Goal: Register for event/course

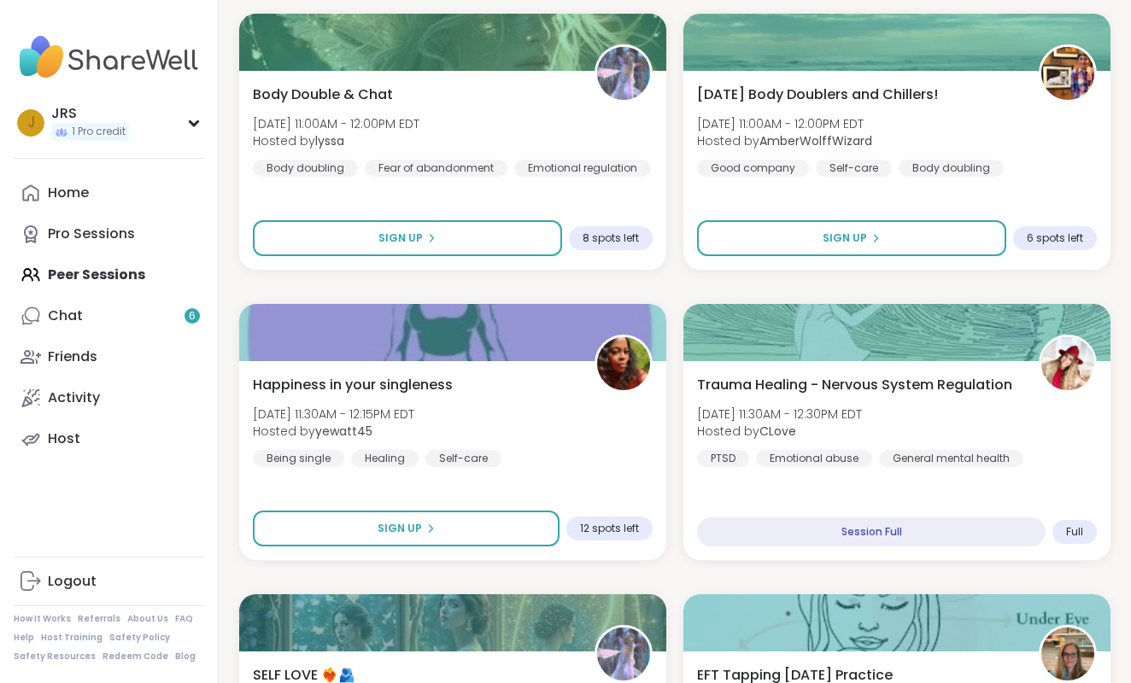
scroll to position [900, 0]
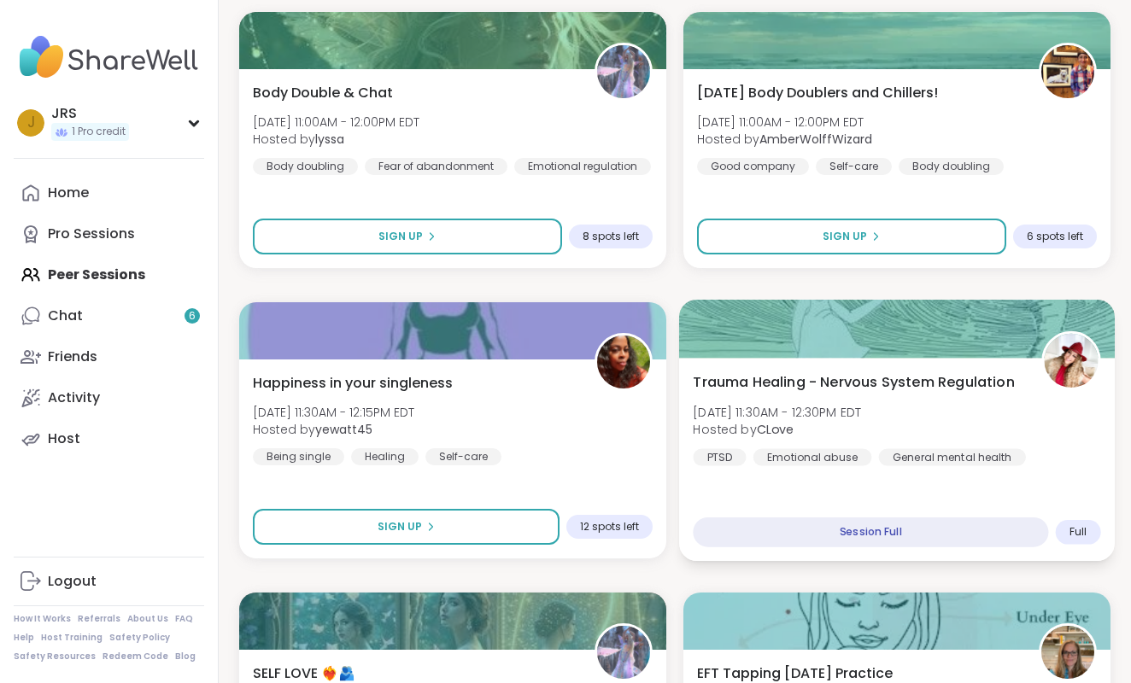
click at [955, 491] on div "Trauma Healing - Nervous System Regulation [DATE] 11:30AM - 12:30PM EDT Hosted …" at bounding box center [897, 459] width 436 height 203
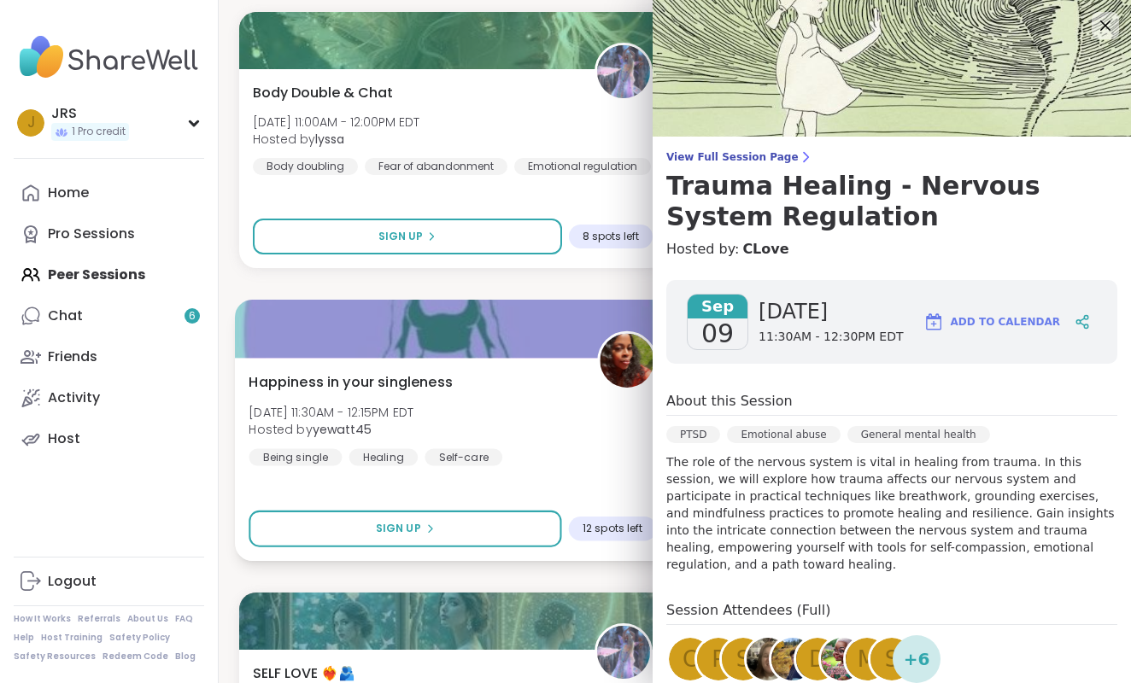
click at [615, 473] on div "Happiness in your singleness [DATE] 11:30AM - 12:15PM EDT Hosted by yewatt45 Be…" at bounding box center [453, 459] width 436 height 203
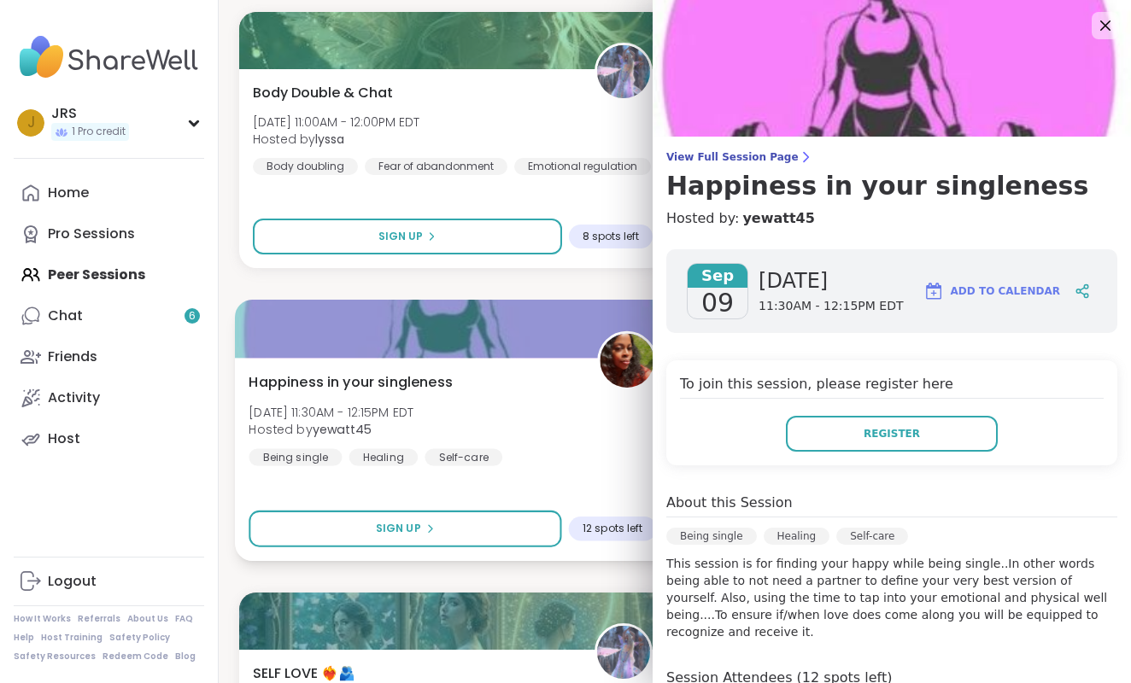
click at [615, 472] on div "Happiness in your singleness [DATE] 11:30AM - 12:15PM EDT Hosted by yewatt45 Be…" at bounding box center [453, 459] width 436 height 203
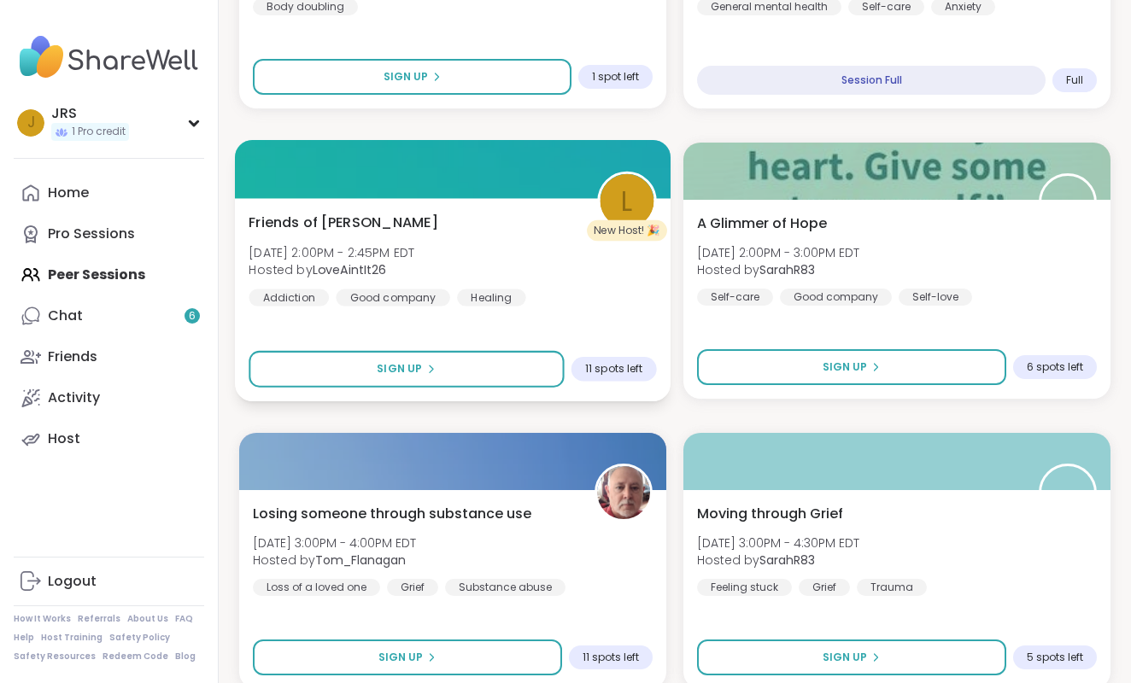
scroll to position [2515, 0]
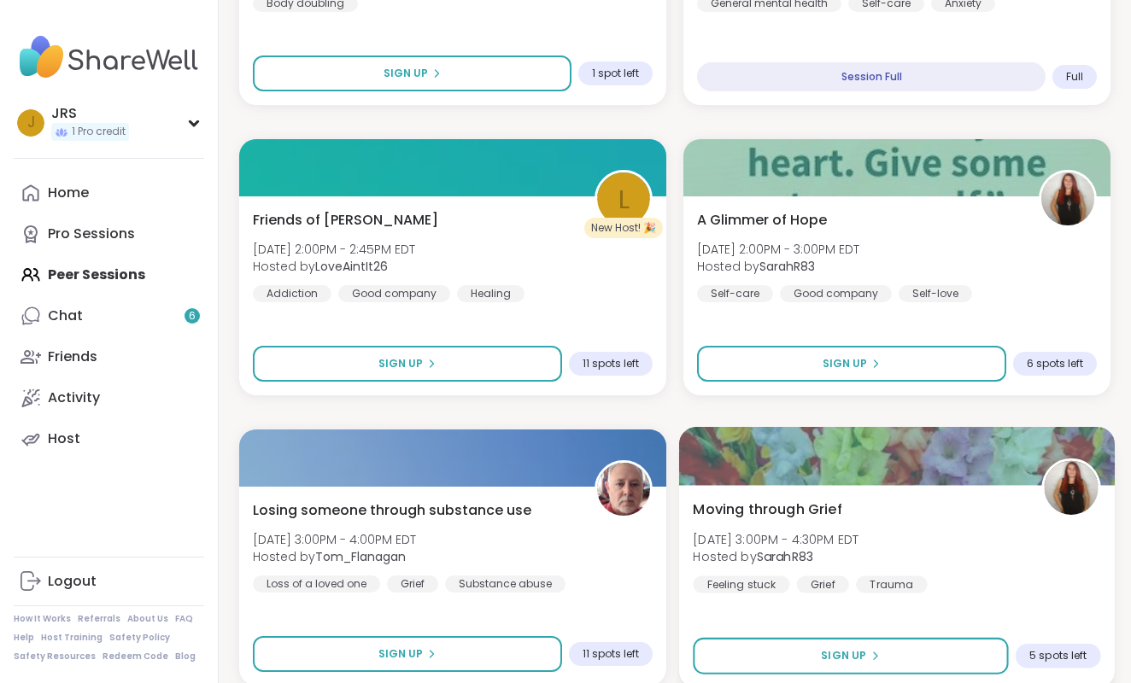
click at [938, 540] on div "Moving through Grief [DATE] 3:00PM - 4:30PM EDT Hosted by SarahR83 Feeling stuc…" at bounding box center [897, 546] width 408 height 94
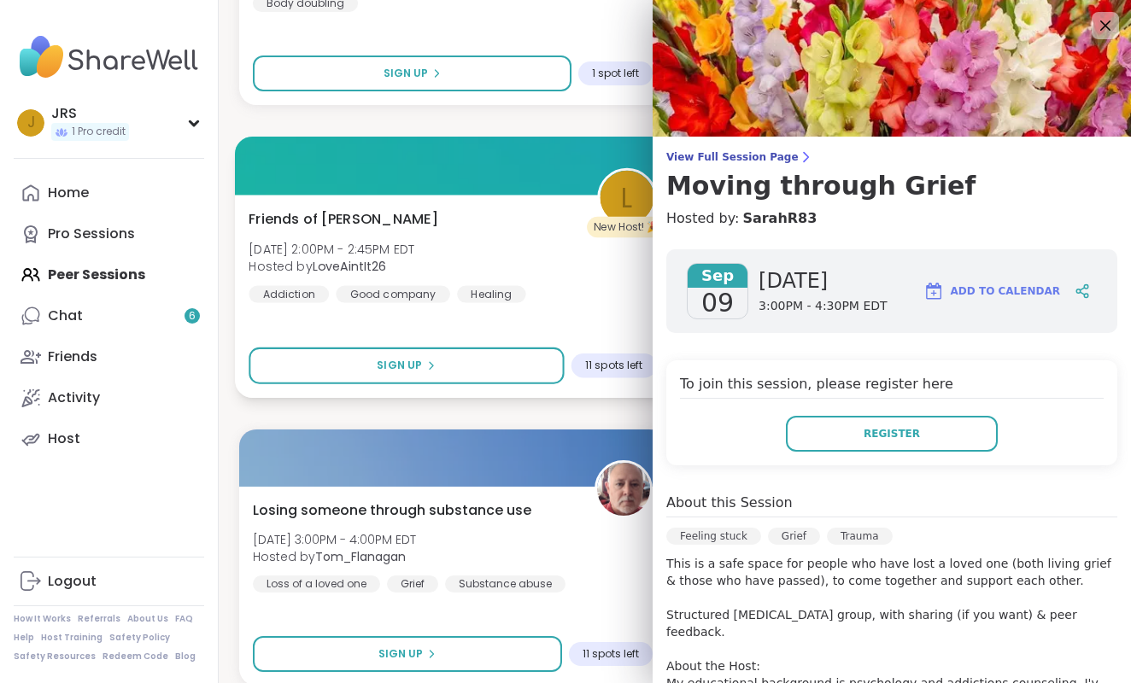
click at [607, 316] on div "Friends of [PERSON_NAME] [DATE] 2:00PM - 2:45PM EDT Hosted by LoveAintIt26 Addi…" at bounding box center [453, 296] width 436 height 203
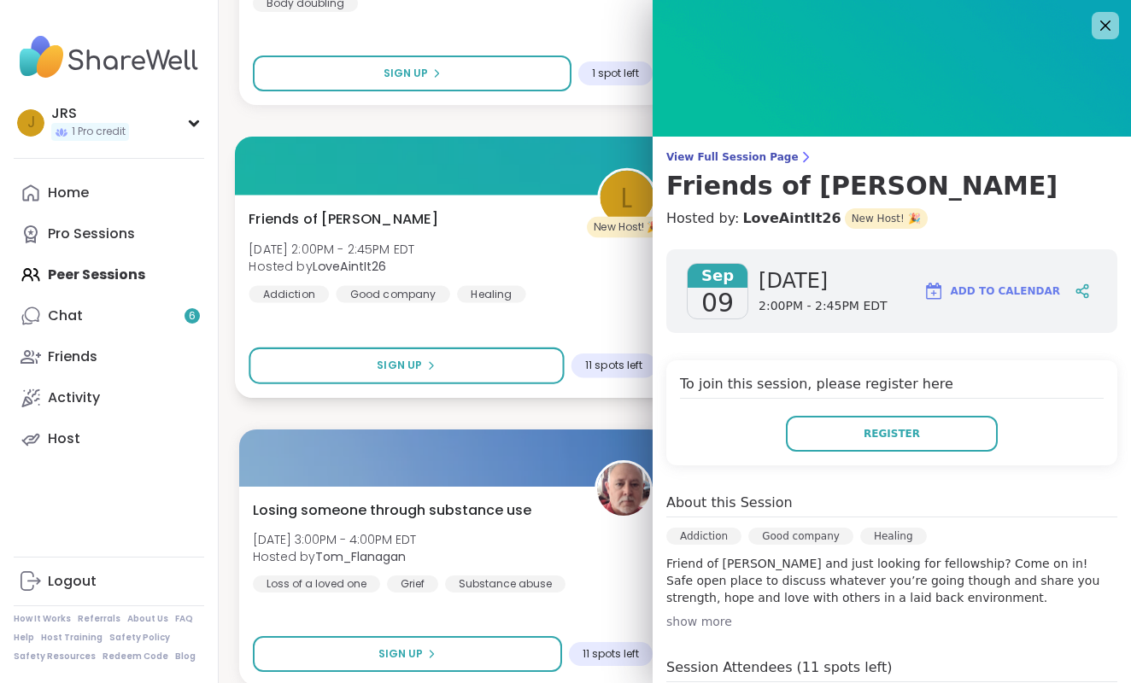
click at [607, 316] on div "Friends of [PERSON_NAME] [DATE] 2:00PM - 2:45PM EDT Hosted by LoveAintIt26 Addi…" at bounding box center [453, 296] width 436 height 203
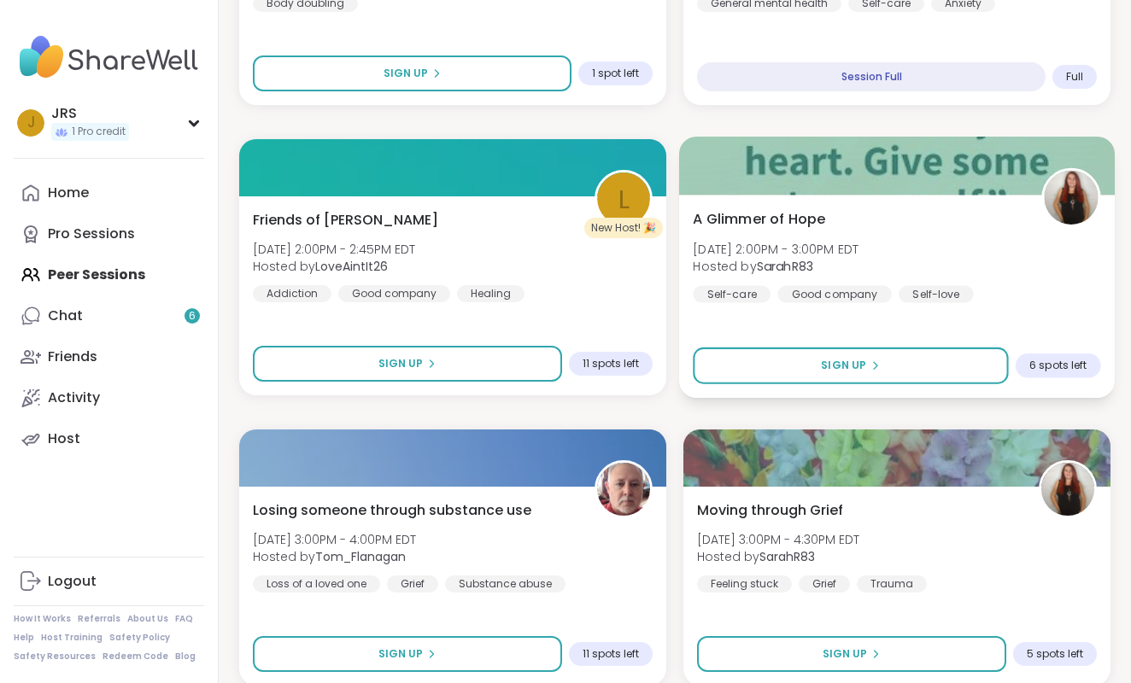
click at [971, 294] on div "A Glimmer of Hope [DATE] 2:00PM - 3:00PM EDT Hosted by SarahR83 Self-care Good …" at bounding box center [897, 255] width 408 height 94
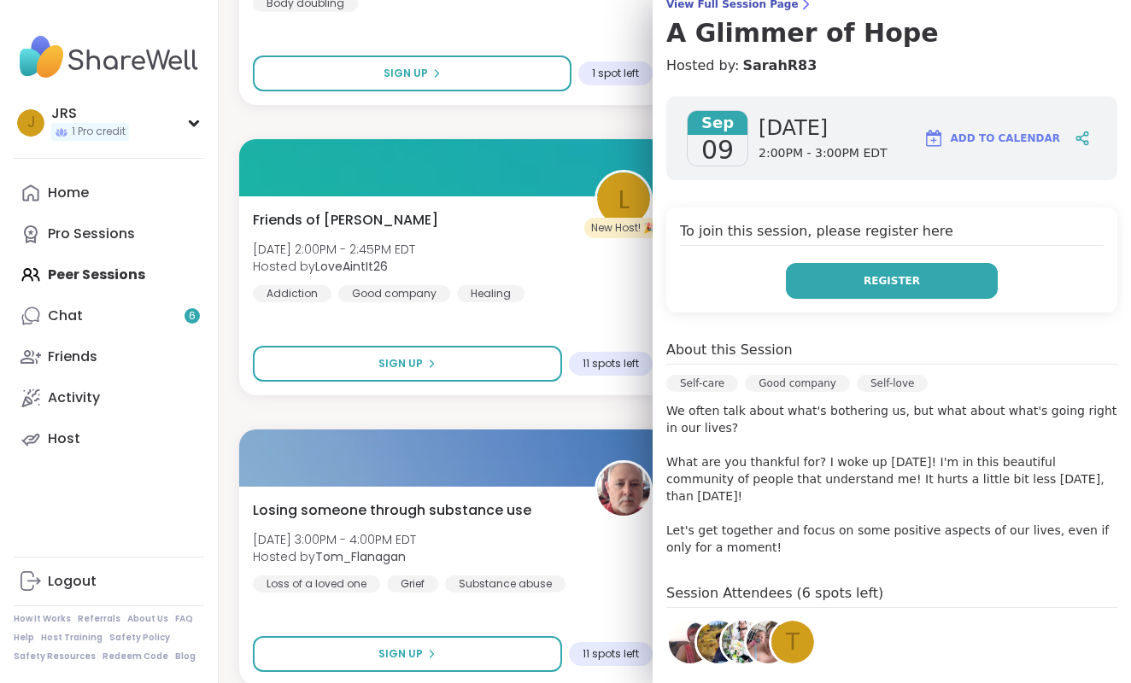
scroll to position [170, 0]
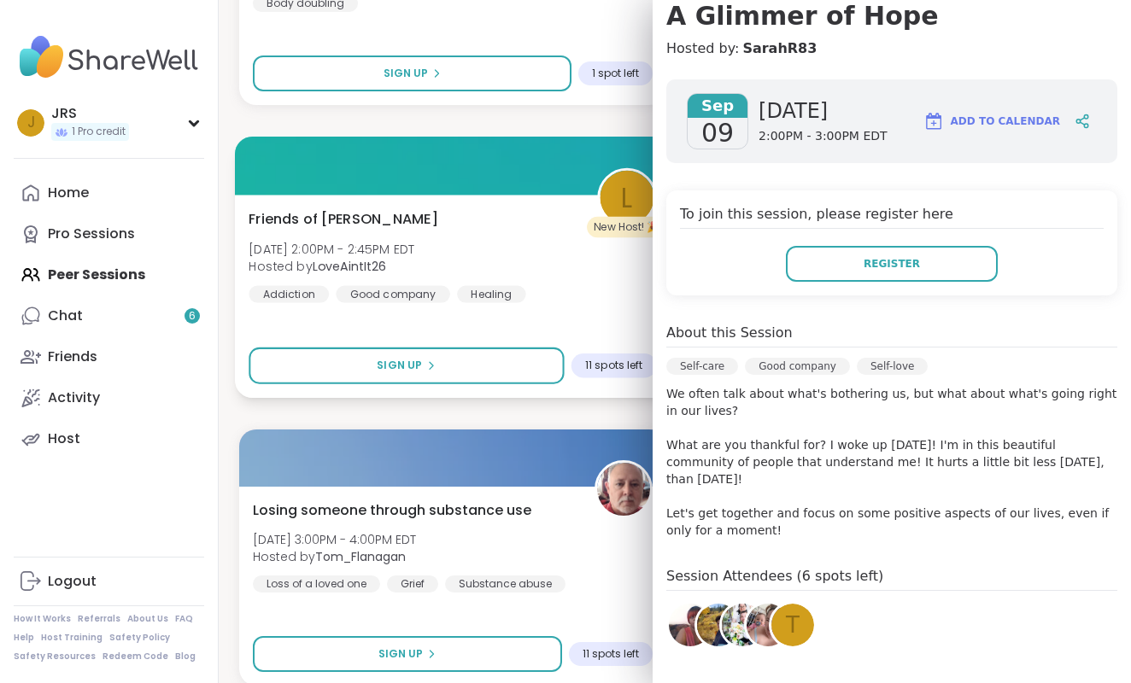
click at [615, 290] on div "Friends of [PERSON_NAME] [DATE] 2:00PM - 2:45PM EDT Hosted by LoveAintIt26 Addi…" at bounding box center [453, 255] width 408 height 94
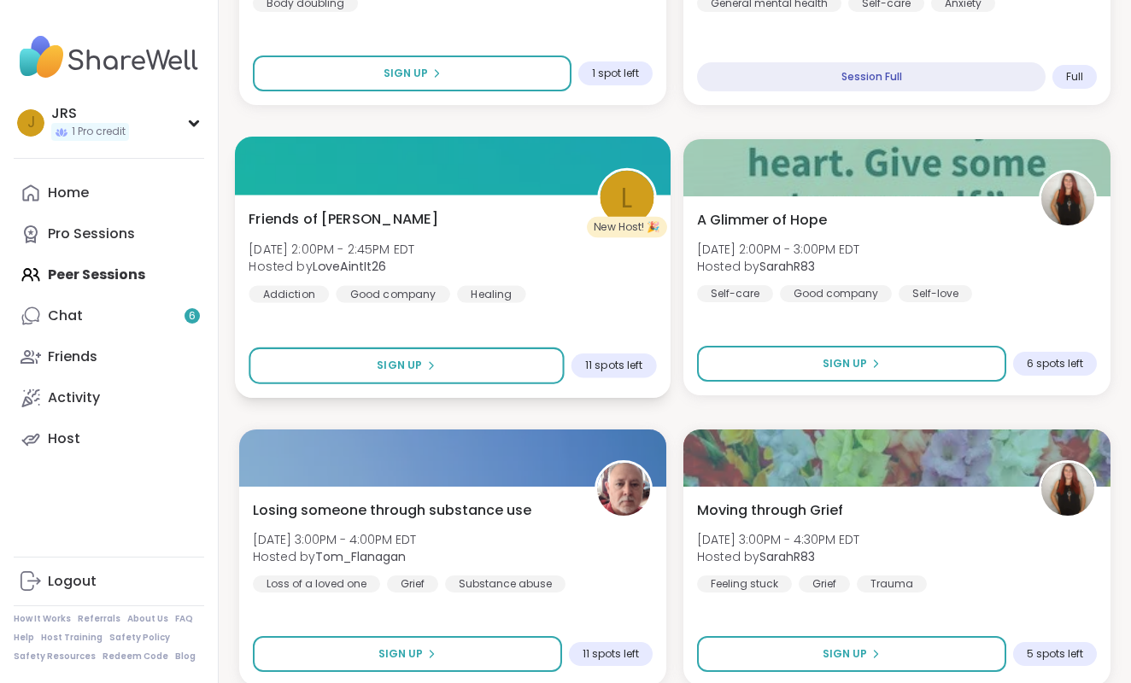
click at [615, 286] on div "Friends of [PERSON_NAME] [DATE] 2:00PM - 2:45PM EDT Hosted by LoveAintIt26 Addi…" at bounding box center [453, 255] width 408 height 94
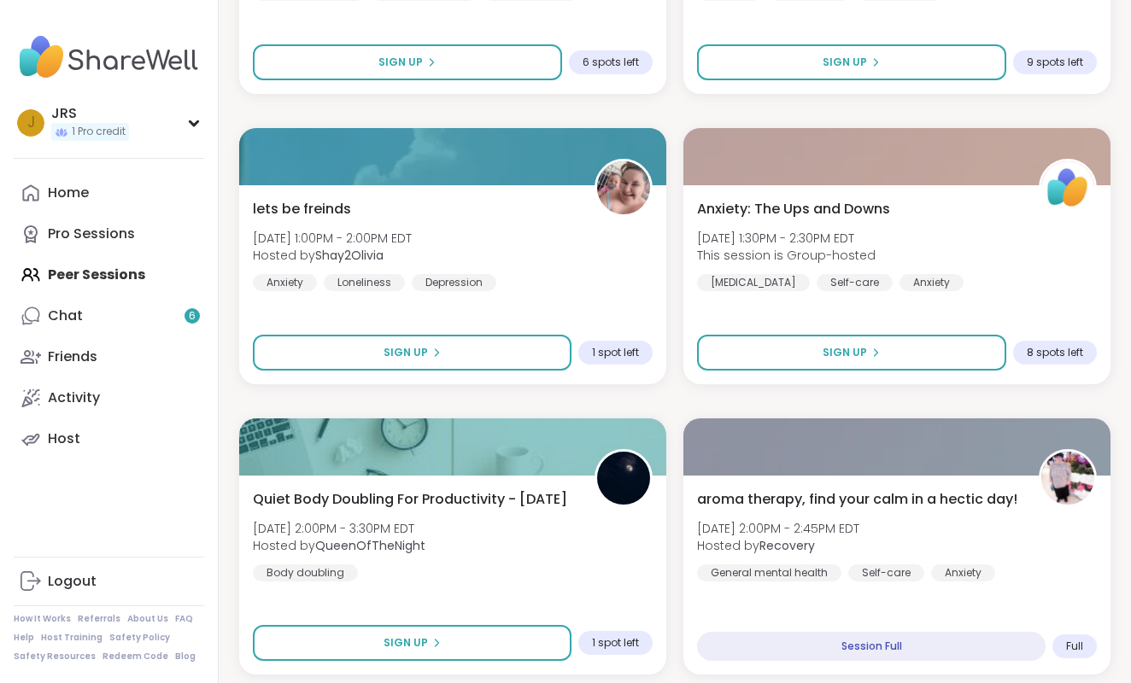
scroll to position [1944, 0]
